Goal: Task Accomplishment & Management: Manage account settings

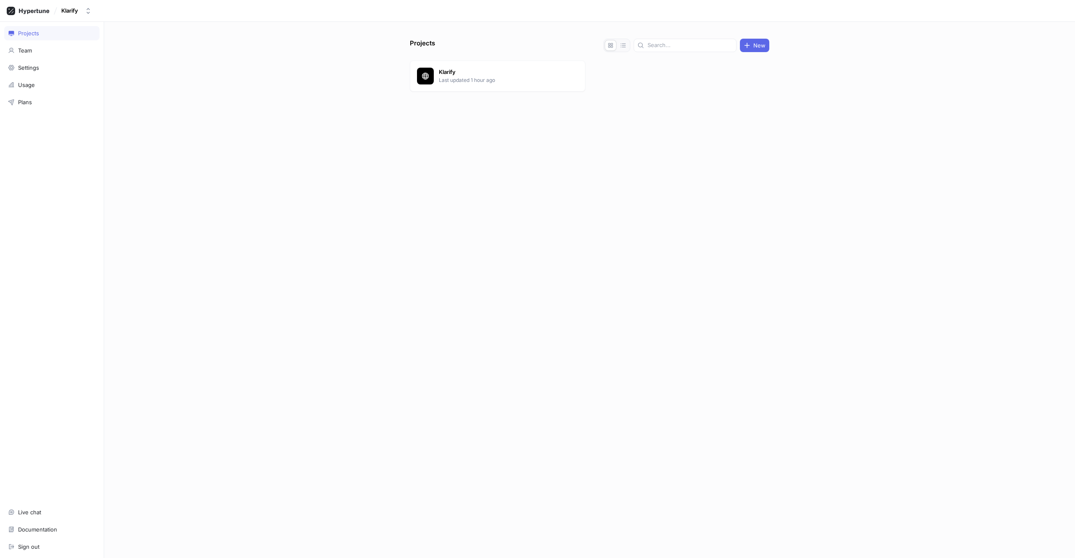
click at [416, 95] on div at bounding box center [589, 112] width 359 height 34
click at [459, 79] on p "Last updated 1 hour ago" at bounding box center [500, 80] width 122 height 8
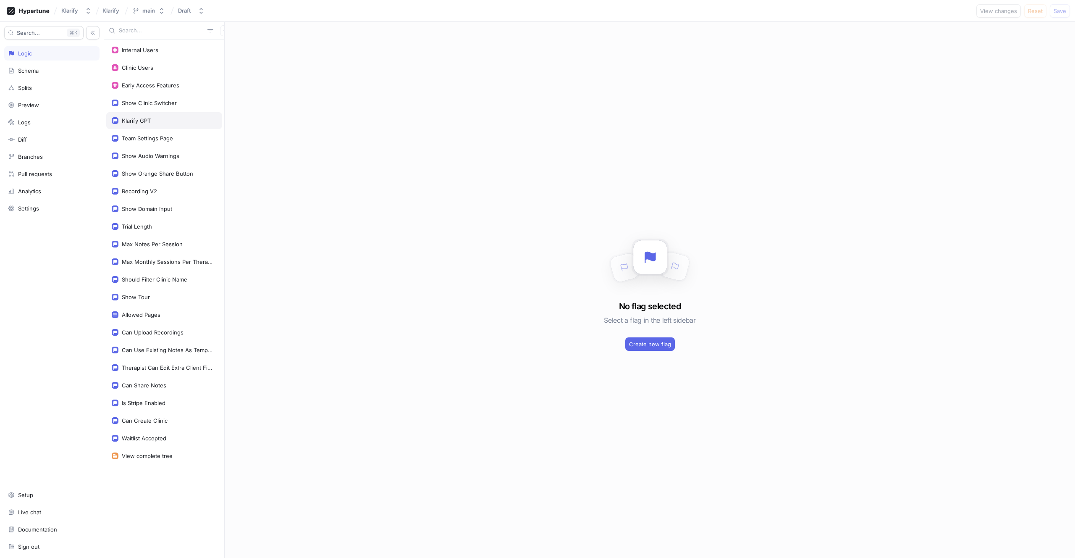
click at [141, 124] on div "Klarify GPT" at bounding box center [164, 120] width 116 height 17
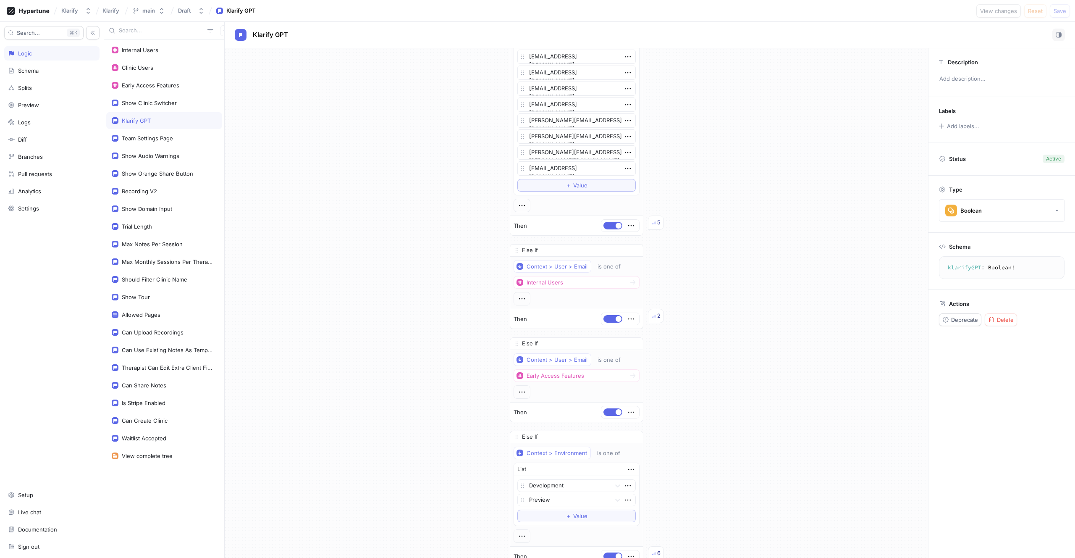
scroll to position [2008, 0]
click at [573, 183] on span "Value" at bounding box center [580, 185] width 14 height 5
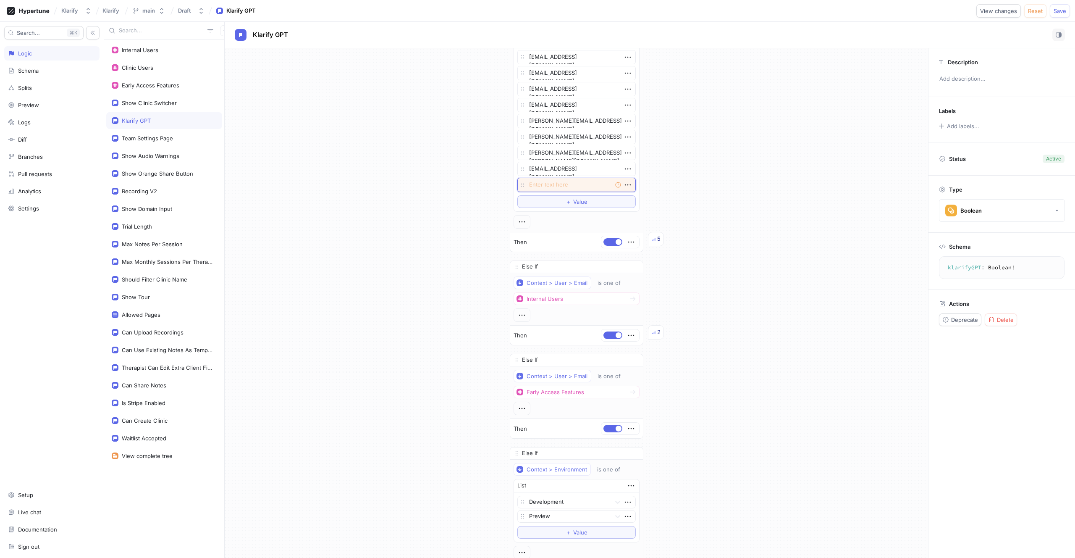
paste textarea "[EMAIL_ADDRESS][DOMAIN_NAME]"
type textarea "x"
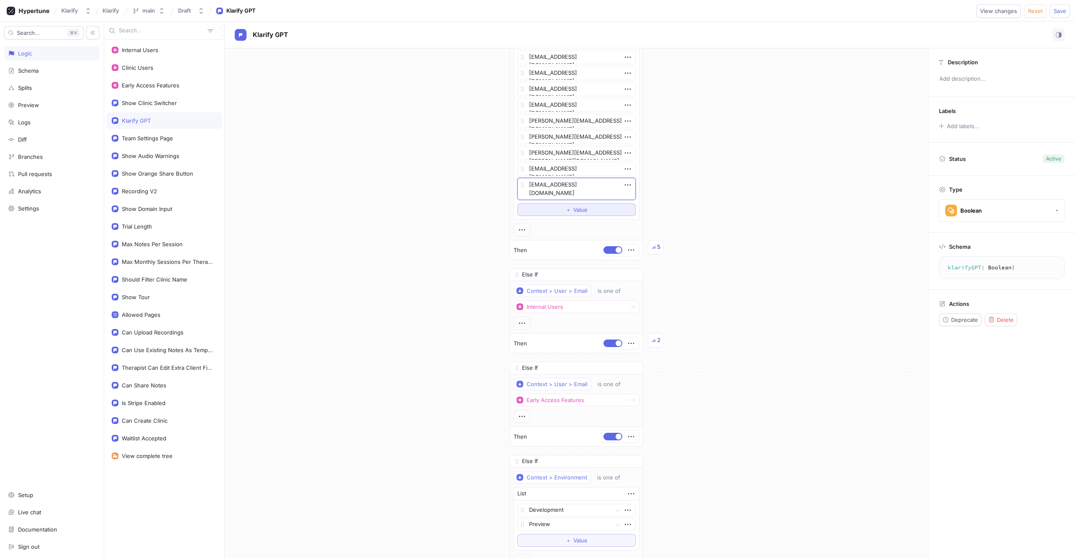
type textarea "[EMAIL_ADDRESS][DOMAIN_NAME]"
click at [566, 211] on span "＋" at bounding box center [568, 209] width 5 height 5
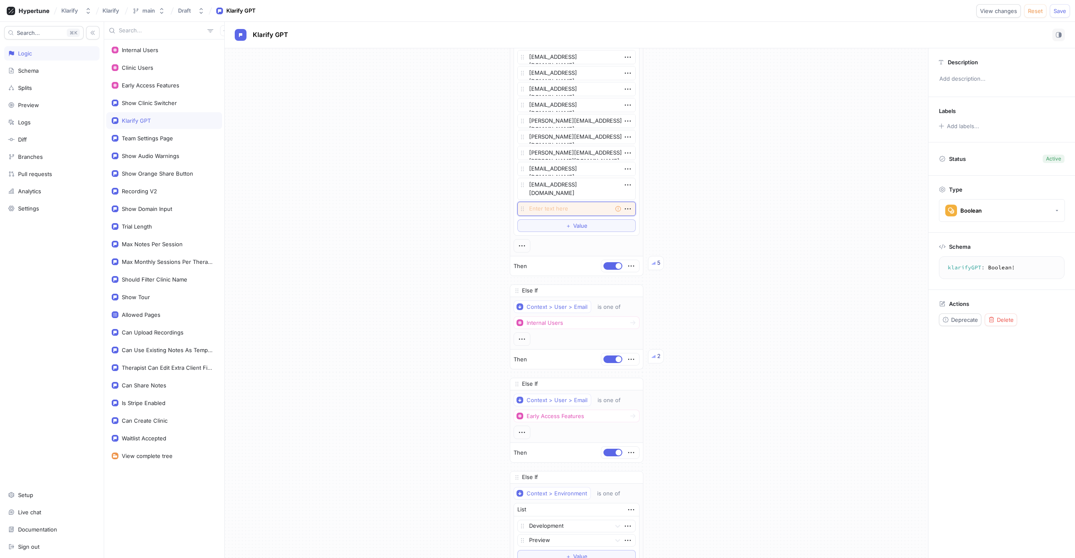
paste textarea "[EMAIL_ADDRESS][DOMAIN_NAME]"
type textarea "x"
type textarea "[EMAIL_ADDRESS][DOMAIN_NAME]"
click at [566, 228] on span "＋" at bounding box center [568, 225] width 5 height 5
type textarea "x"
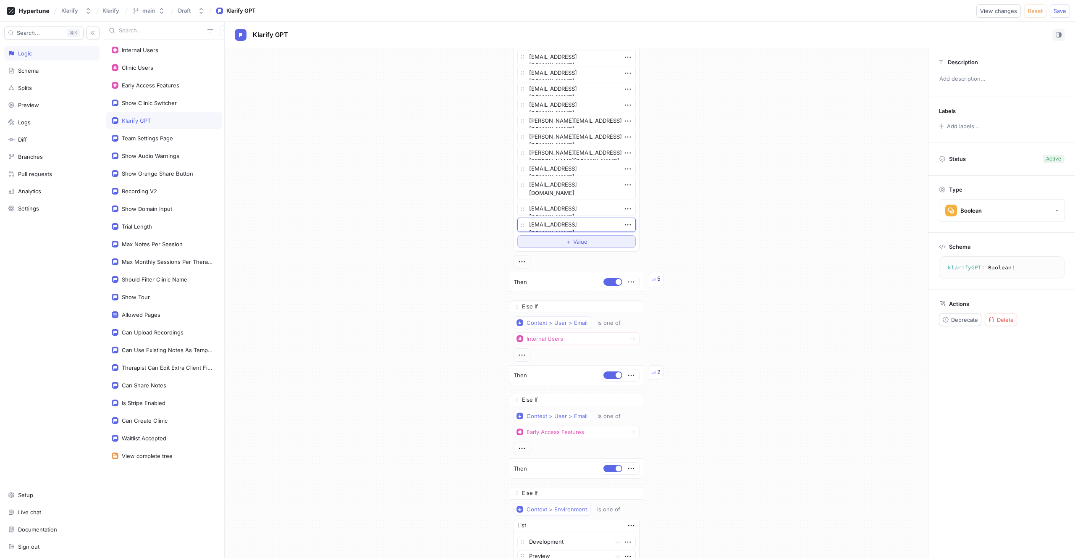
type textarea "[EMAIL_ADDRESS][DOMAIN_NAME]"
click at [576, 240] on span "Value" at bounding box center [580, 241] width 14 height 5
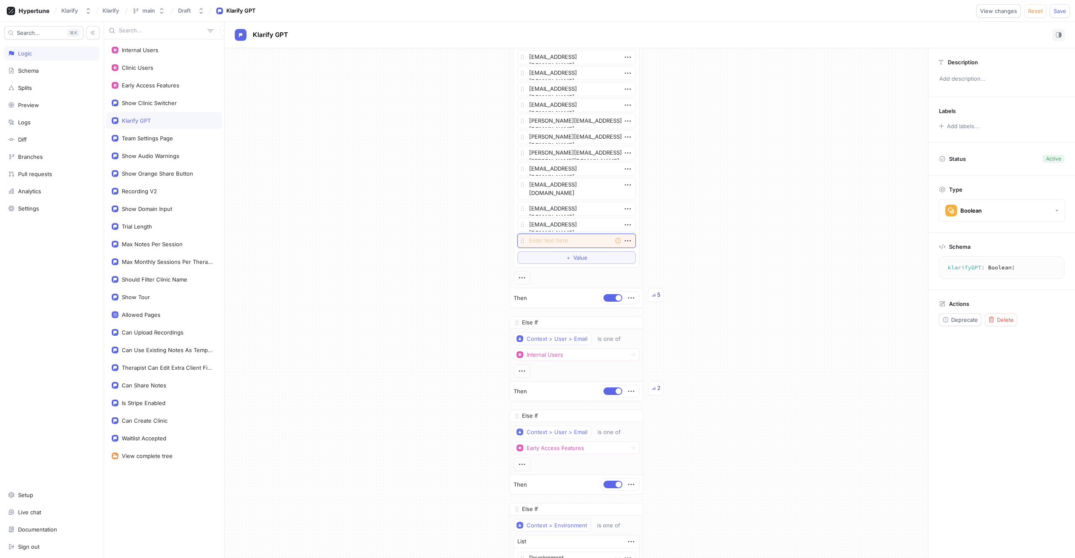
paste textarea "[EMAIL_ADDRESS][DOMAIN_NAME]"
type textarea "x"
type textarea "[EMAIL_ADDRESS][DOMAIN_NAME]"
click at [577, 257] on span "Value" at bounding box center [580, 257] width 14 height 5
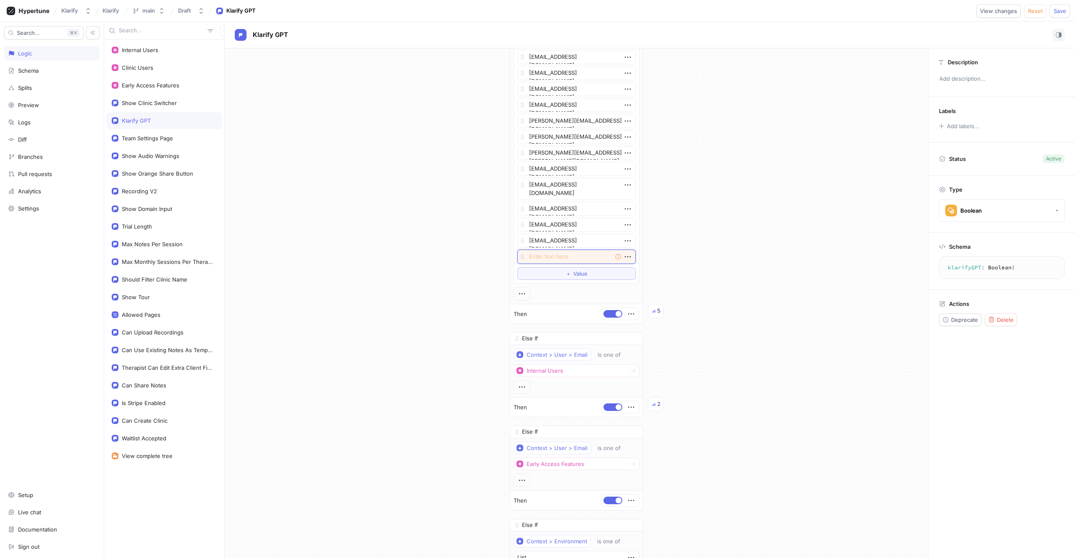
paste textarea "[EMAIL_ADDRESS][DOMAIN_NAME]"
type textarea "x"
type textarea "[EMAIL_ADDRESS][DOMAIN_NAME]"
click at [566, 273] on span "＋" at bounding box center [568, 273] width 5 height 5
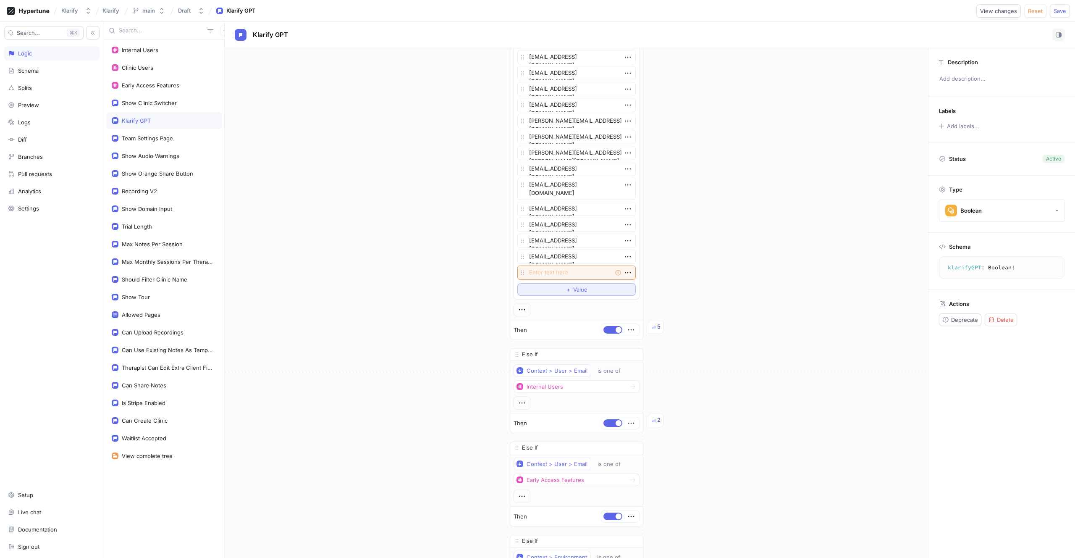
click at [569, 286] on button "＋ Value" at bounding box center [576, 289] width 118 height 13
click at [565, 272] on textarea at bounding box center [576, 272] width 118 height 14
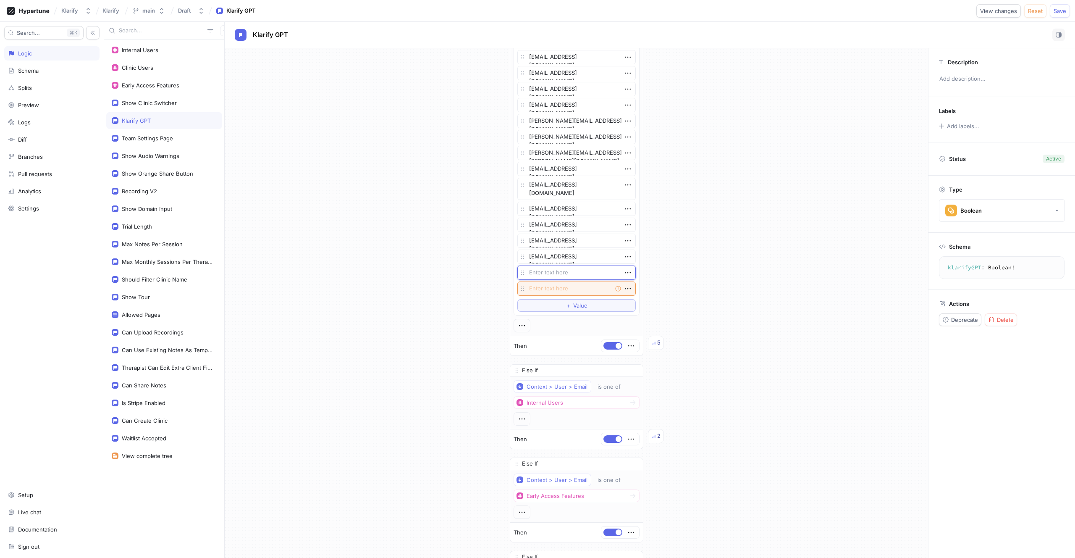
paste textarea "[EMAIL_ADDRESS][DOMAIN_NAME]"
type textarea "x"
type textarea "[EMAIL_ADDRESS][DOMAIN_NAME]"
click at [562, 299] on textarea at bounding box center [576, 296] width 118 height 14
paste textarea "[EMAIL_ADDRESS][PERSON_NAME][DOMAIN_NAME]"
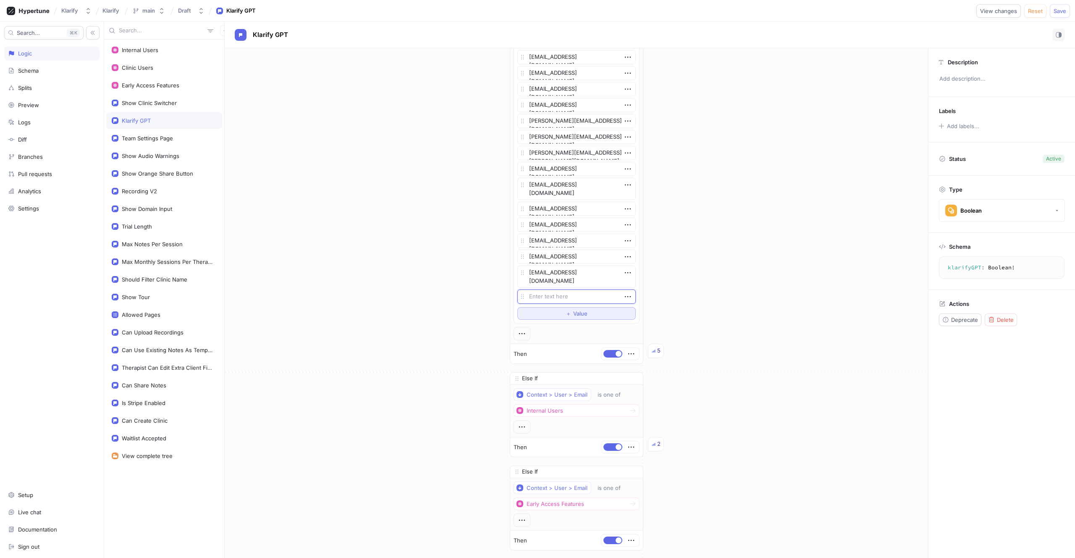
type textarea "x"
type textarea "[EMAIL_ADDRESS][PERSON_NAME][DOMAIN_NAME]"
click at [577, 313] on span "Value" at bounding box center [580, 313] width 14 height 5
type textarea "x"
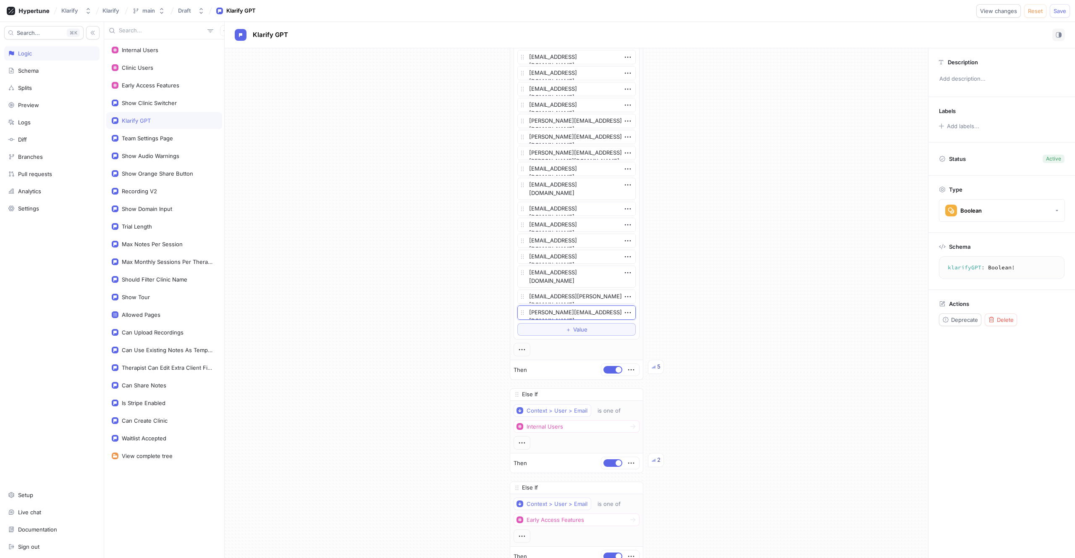
type textarea "[PERSON_NAME][EMAIL_ADDRESS][DOMAIN_NAME]"
click at [567, 327] on span "＋" at bounding box center [568, 329] width 5 height 5
type textarea "x"
type textarea "[EMAIL_ADDRESS][DOMAIN_NAME]"
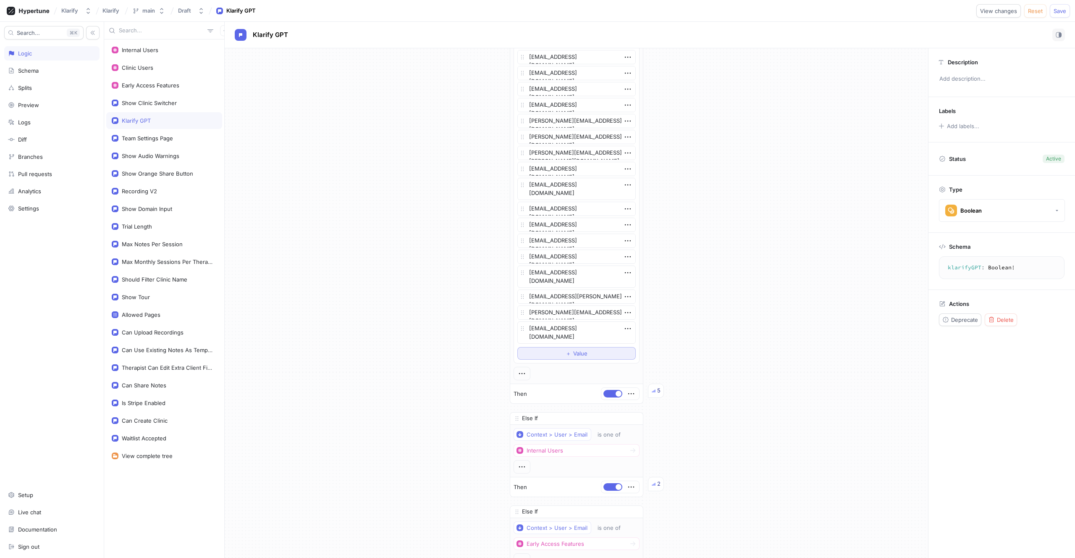
click at [573, 358] on button "＋ Value" at bounding box center [576, 353] width 118 height 13
type textarea "x"
type textarea "[PERSON_NAME][EMAIL_ADDRESS][DOMAIN_NAME]"
click at [1066, 13] on button "Save" at bounding box center [1060, 10] width 20 height 13
type textarea "x"
